Goal: Transaction & Acquisition: Purchase product/service

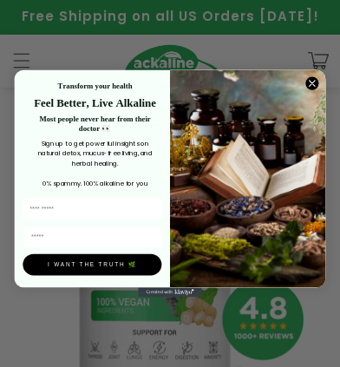
click at [314, 81] on img "POPUP Form" at bounding box center [247, 179] width 155 height 218
click at [310, 81] on icon "Close dialog" at bounding box center [312, 83] width 5 height 5
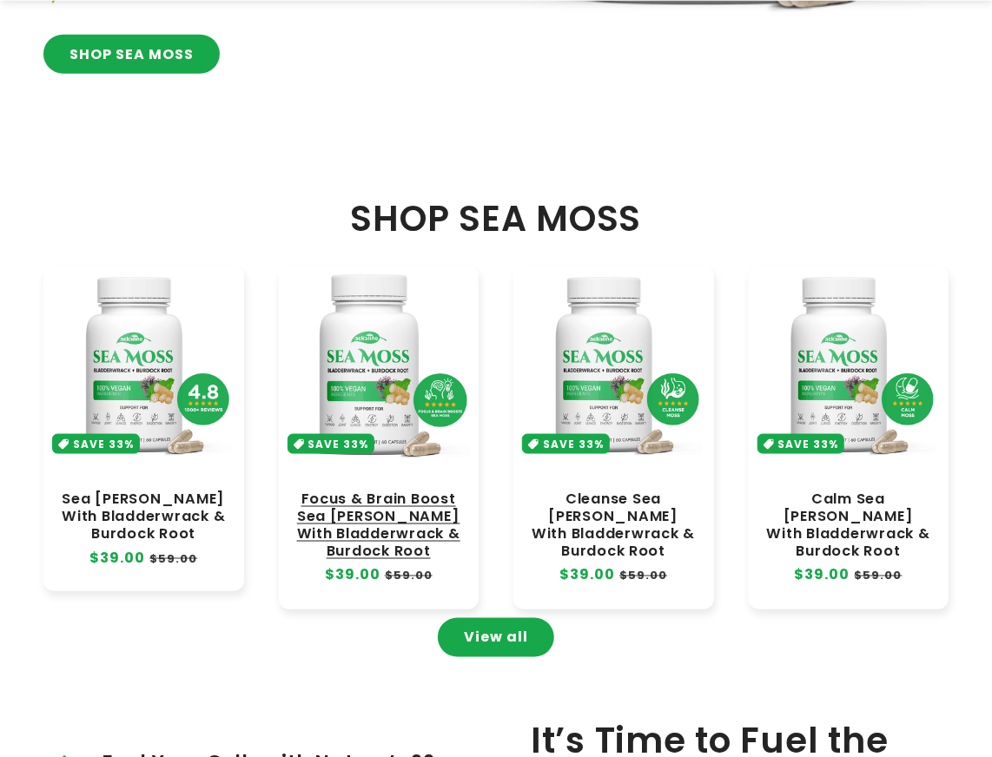
scroll to position [695, 0]
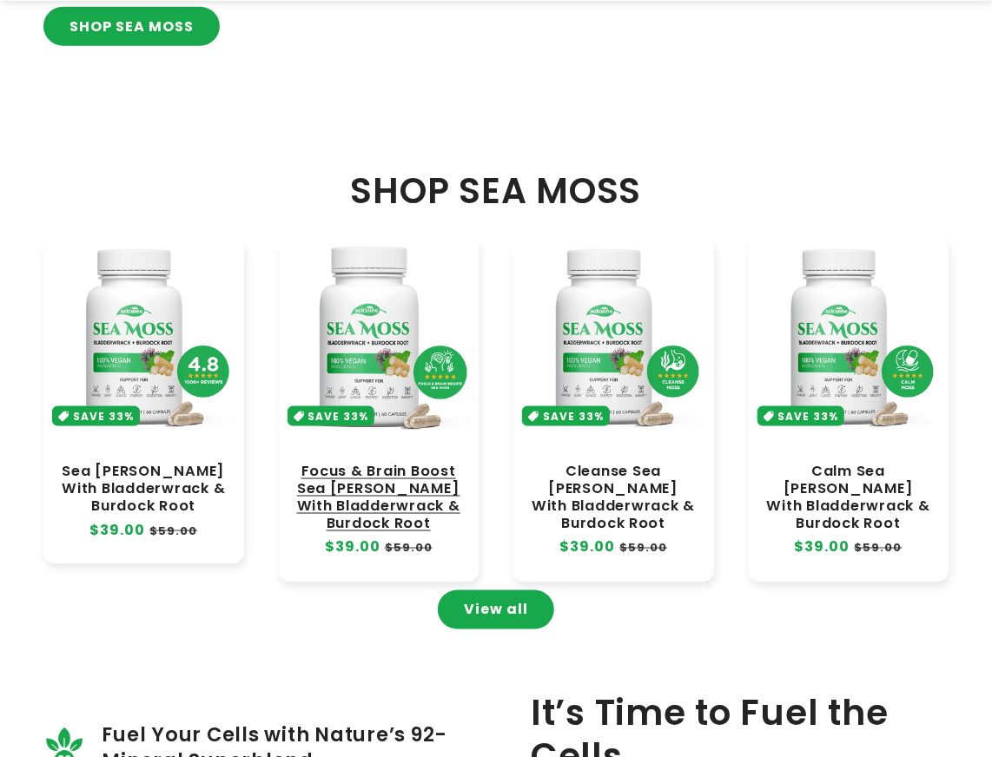
click at [326, 366] on link "Focus & Brain Boost Sea [PERSON_NAME] With Bladderwrack & Burdock Root" at bounding box center [379, 498] width 166 height 70
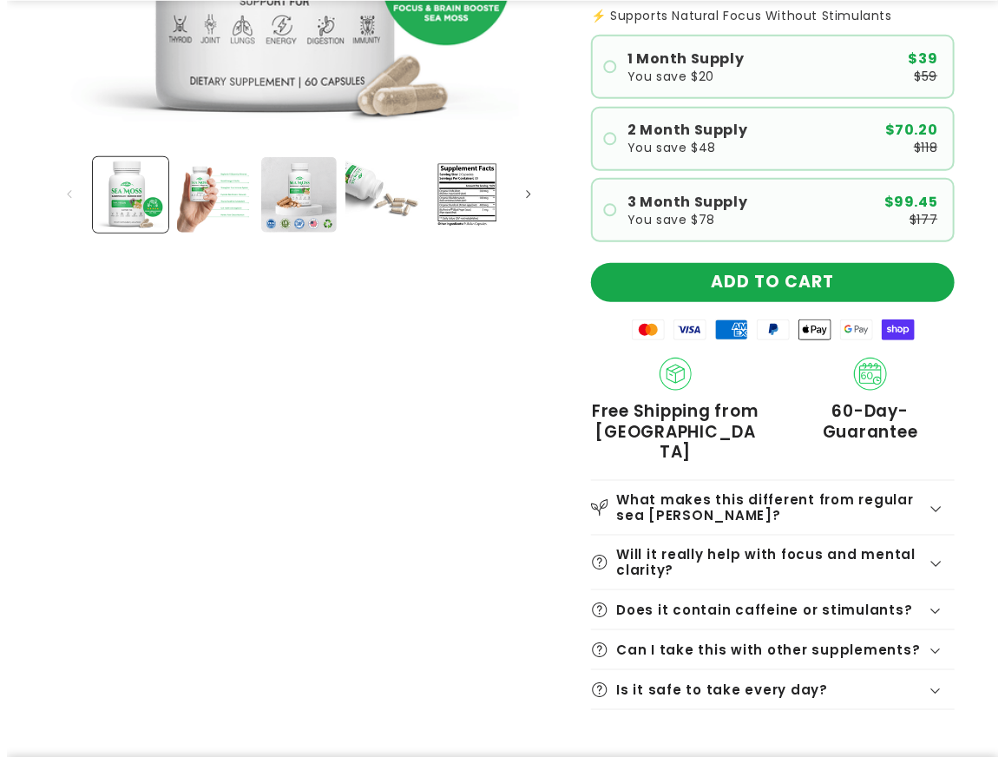
scroll to position [521, 0]
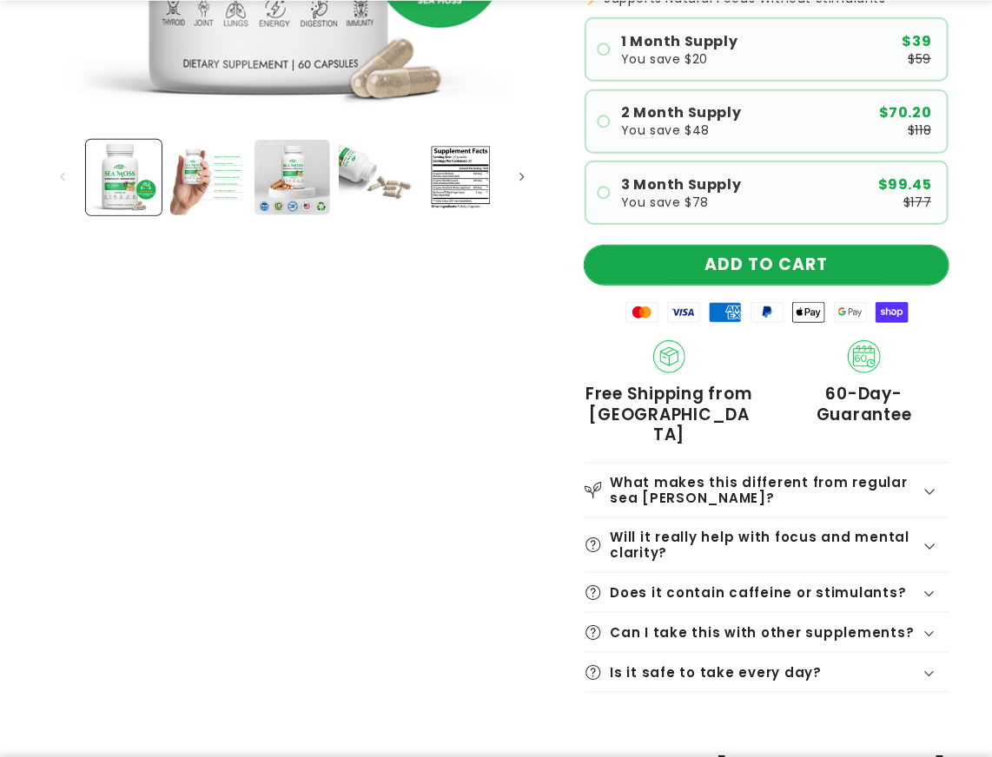
click at [781, 247] on button "ADD TO CART" at bounding box center [766, 265] width 364 height 39
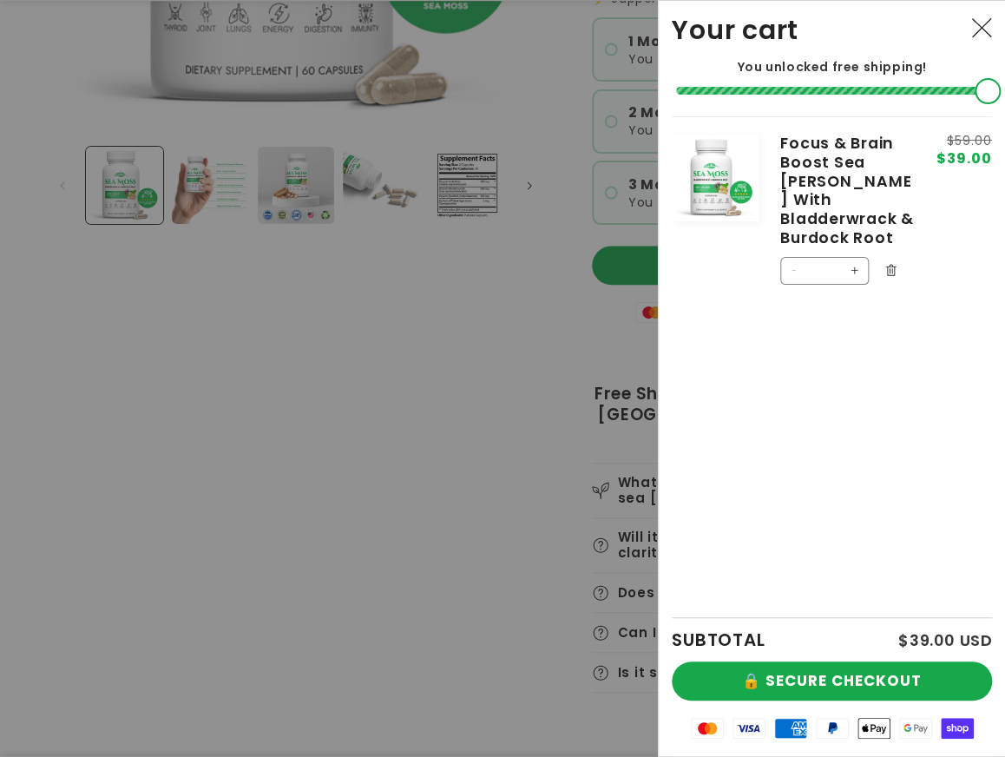
click at [854, 658] on div "SUBTOTAL $39.00 USD" at bounding box center [832, 639] width 320 height 43
click at [845, 682] on button "🔒 SECURE CHECKOUT" at bounding box center [832, 681] width 320 height 39
